Goal: Transaction & Acquisition: Book appointment/travel/reservation

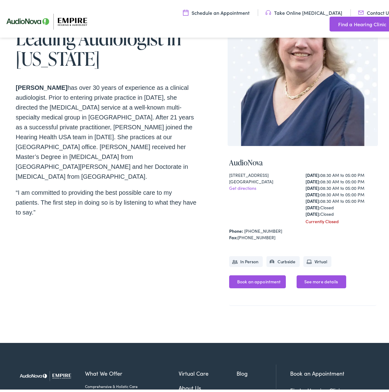
scroll to position [92, 0]
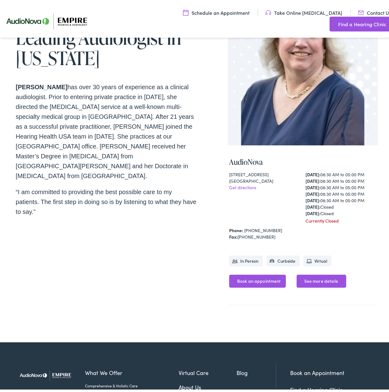
click at [255, 275] on link "Book an appointment" at bounding box center [257, 278] width 57 height 13
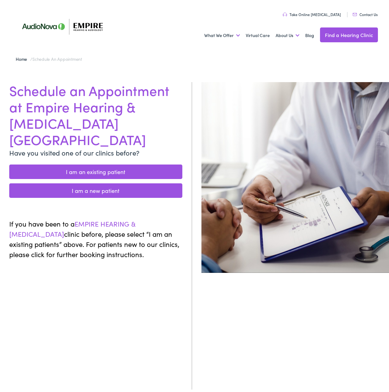
click at [73, 181] on link "I am a new patient" at bounding box center [95, 188] width 173 height 14
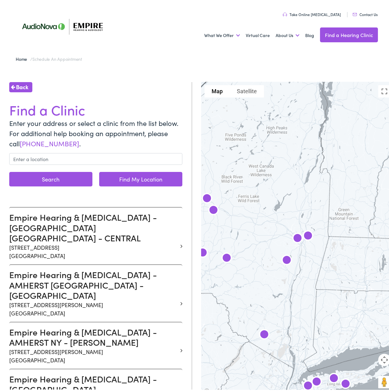
drag, startPoint x: 331, startPoint y: 314, endPoint x: 268, endPoint y: 238, distance: 99.1
click at [275, 244] on div at bounding box center [298, 236] width 192 height 313
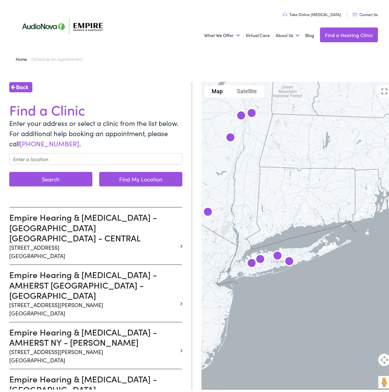
drag, startPoint x: 253, startPoint y: 260, endPoint x: 312, endPoint y: 274, distance: 60.8
click at [312, 274] on div at bounding box center [298, 236] width 192 height 313
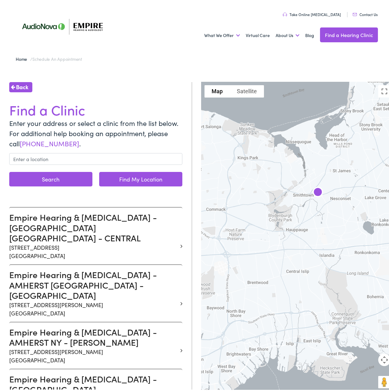
drag, startPoint x: 280, startPoint y: 240, endPoint x: 377, endPoint y: 225, distance: 98.5
click at [375, 226] on div at bounding box center [298, 236] width 192 height 313
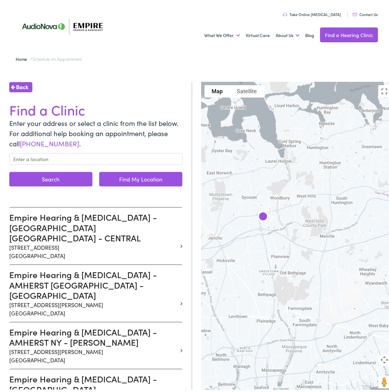
drag, startPoint x: 277, startPoint y: 231, endPoint x: 316, endPoint y: 256, distance: 45.6
click at [316, 256] on div at bounding box center [298, 236] width 192 height 313
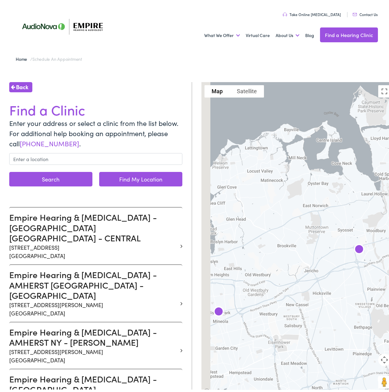
drag, startPoint x: 274, startPoint y: 298, endPoint x: 339, endPoint y: 245, distance: 83.5
click at [334, 253] on div at bounding box center [298, 236] width 192 height 313
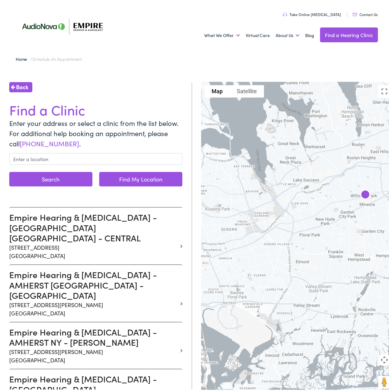
drag, startPoint x: 328, startPoint y: 246, endPoint x: 304, endPoint y: 261, distance: 29.1
click at [307, 258] on div at bounding box center [298, 236] width 192 height 313
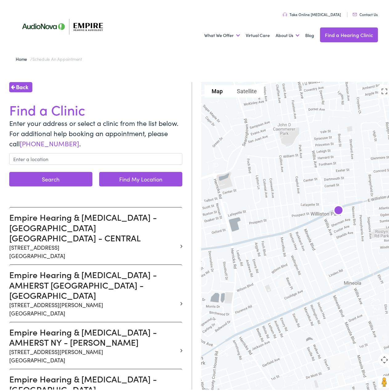
drag, startPoint x: 346, startPoint y: 226, endPoint x: 337, endPoint y: 233, distance: 11.6
click at [337, 233] on div at bounding box center [298, 236] width 192 height 313
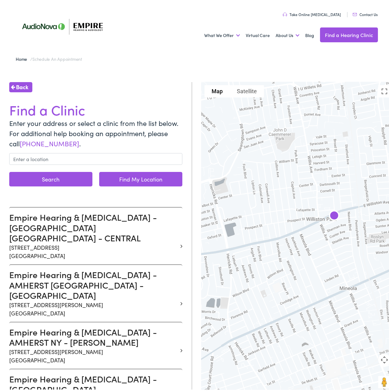
click at [330, 211] on img at bounding box center [335, 214] width 20 height 20
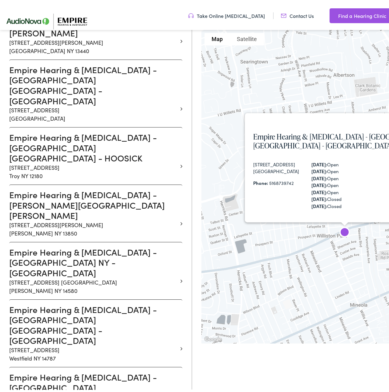
scroll to position [1300, 0]
